Goal: Task Accomplishment & Management: Complete application form

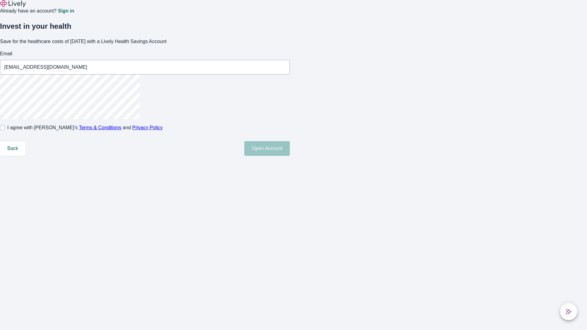
click at [5, 130] on input "I agree with Lively’s Terms & Conditions and Privacy Policy" at bounding box center [2, 127] width 5 height 5
checkbox input "true"
click at [290, 156] on button "Open Account" at bounding box center [267, 148] width 46 height 15
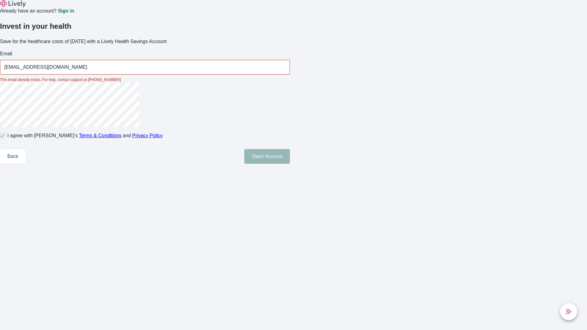
type input "[EMAIL_ADDRESS][DOMAIN_NAME]"
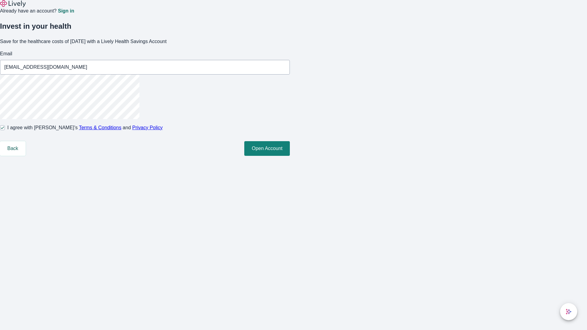
click at [5, 130] on input "I agree with Lively’s Terms & Conditions and Privacy Policy" at bounding box center [2, 127] width 5 height 5
checkbox input "false"
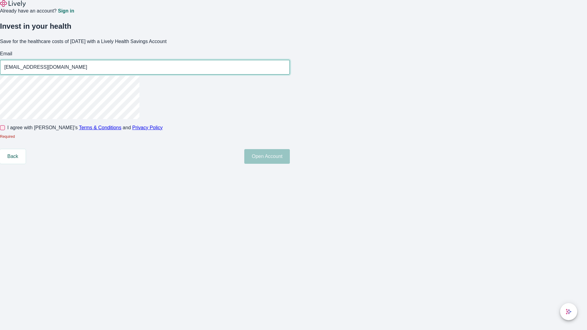
type input "[EMAIL_ADDRESS][DOMAIN_NAME]"
click at [5, 130] on input "I agree with Lively’s Terms & Conditions and Privacy Policy" at bounding box center [2, 127] width 5 height 5
checkbox input "true"
click at [290, 164] on button "Open Account" at bounding box center [267, 156] width 46 height 15
